Goal: Task Accomplishment & Management: Complete application form

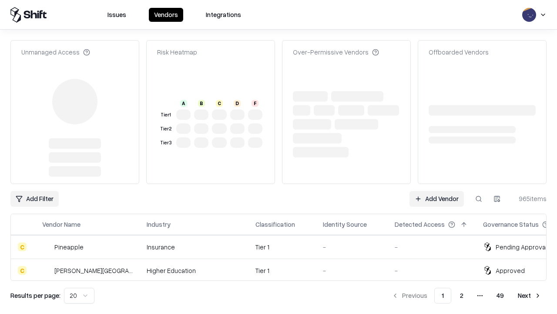
click at [437, 191] on link "Add Vendor" at bounding box center [437, 199] width 54 height 16
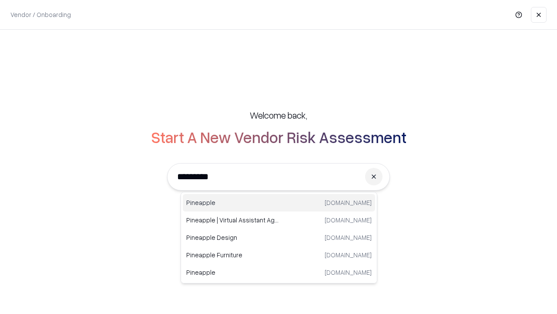
click at [279, 202] on div "Pineapple [DOMAIN_NAME]" at bounding box center [279, 202] width 192 height 17
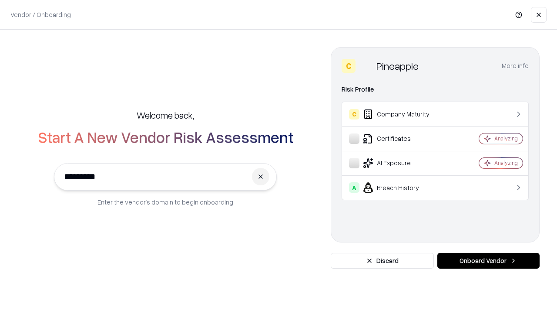
type input "*********"
click at [489, 260] on button "Onboard Vendor" at bounding box center [489, 261] width 102 height 16
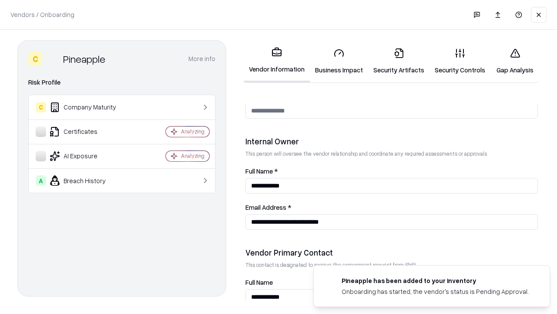
scroll to position [451, 0]
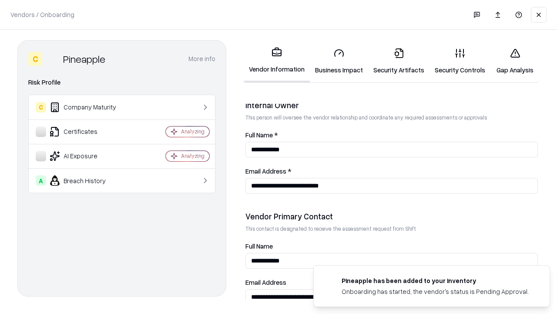
click at [339, 61] on link "Business Impact" at bounding box center [339, 61] width 58 height 40
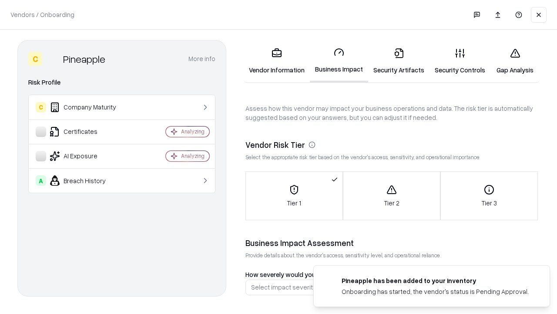
click at [399, 61] on link "Security Artifacts" at bounding box center [398, 61] width 61 height 40
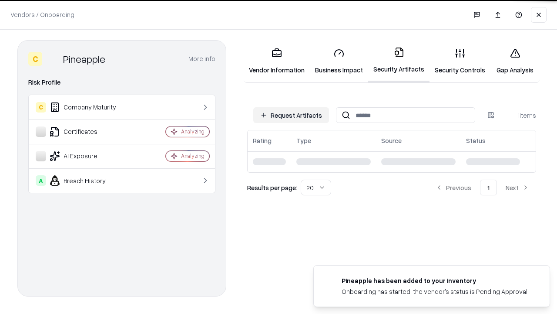
click at [291, 114] on button "Request Artifacts" at bounding box center [291, 115] width 76 height 16
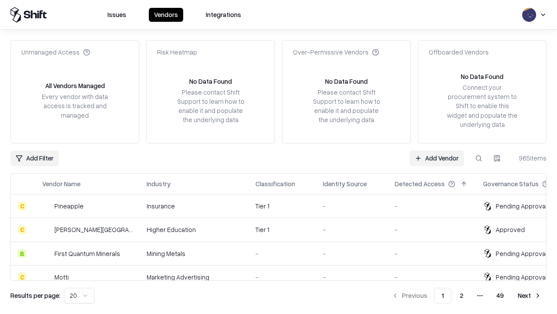
click at [437, 158] on link "Add Vendor" at bounding box center [437, 158] width 54 height 16
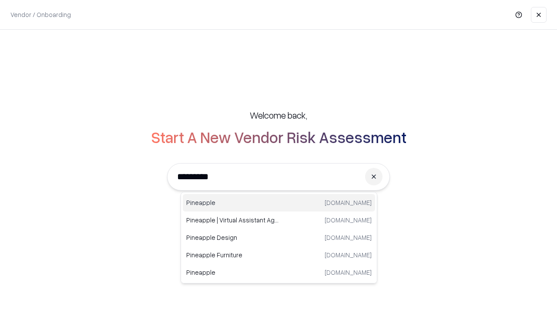
click at [279, 202] on div "Pineapple [DOMAIN_NAME]" at bounding box center [279, 202] width 192 height 17
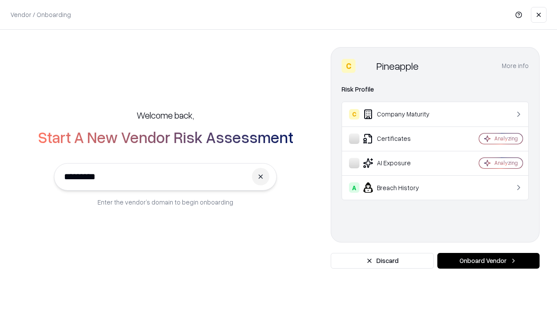
type input "*********"
click at [489, 260] on button "Onboard Vendor" at bounding box center [489, 261] width 102 height 16
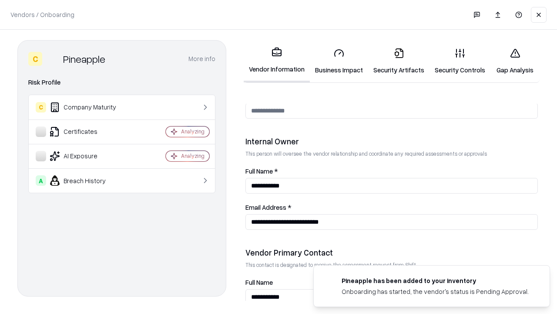
scroll to position [451, 0]
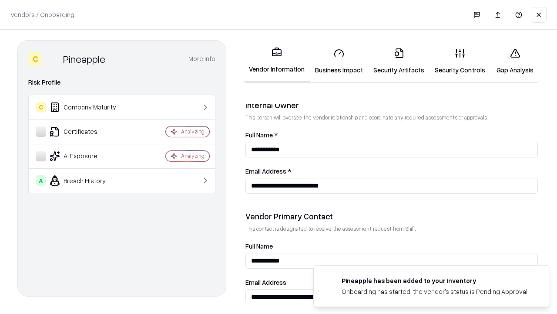
click at [515, 61] on link "Gap Analysis" at bounding box center [515, 61] width 49 height 40
